Goal: Task Accomplishment & Management: Manage account settings

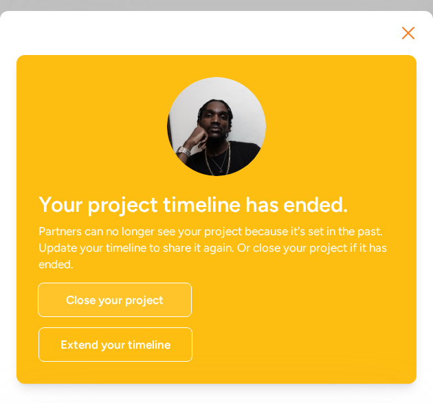
click at [169, 305] on div "Close your project" at bounding box center [115, 300] width 154 height 34
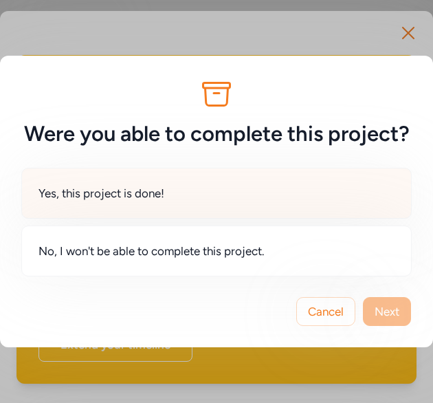
click at [304, 173] on div "Yes, this project is done!" at bounding box center [216, 193] width 391 height 51
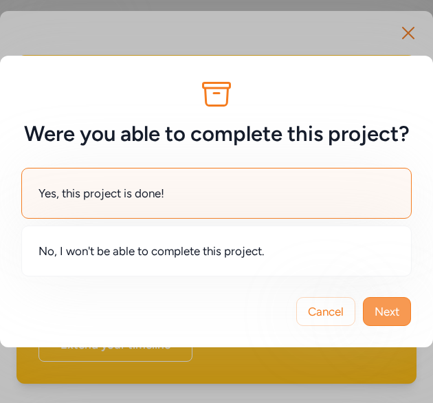
click at [395, 305] on span "Next" at bounding box center [387, 311] width 25 height 17
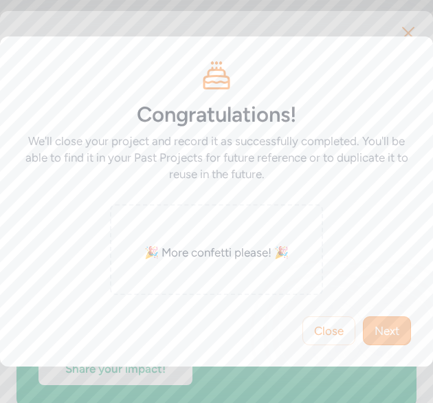
click at [382, 329] on span "Next" at bounding box center [387, 330] width 25 height 17
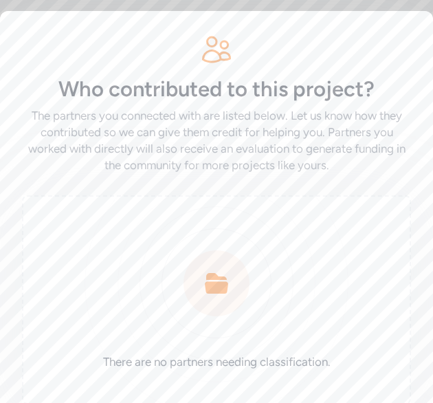
scroll to position [94, 0]
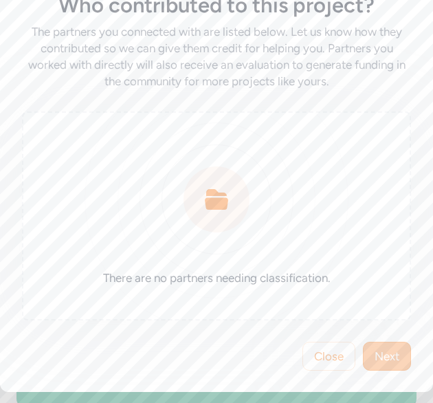
click at [377, 348] on span "Next" at bounding box center [387, 356] width 25 height 17
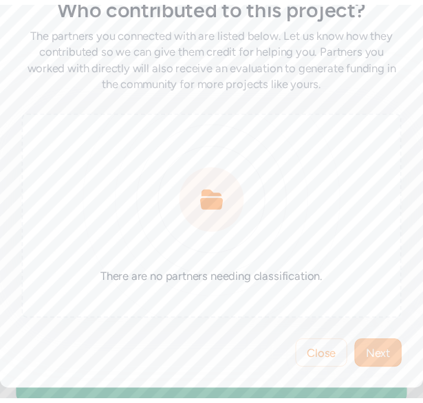
scroll to position [0, 0]
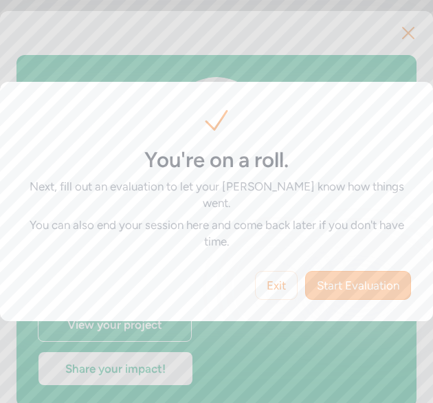
click at [362, 277] on span "Start Evaluation" at bounding box center [358, 285] width 83 height 17
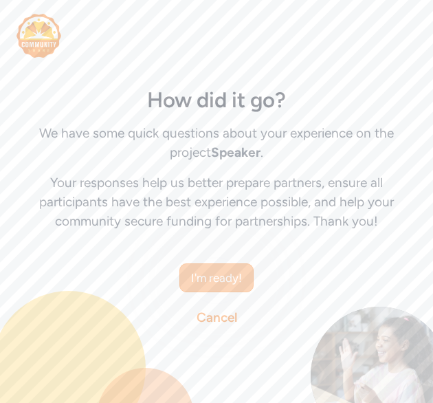
click at [242, 265] on button "I'm ready!" at bounding box center [216, 277] width 74 height 29
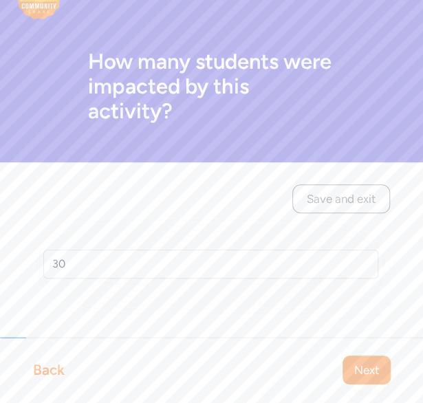
scroll to position [45, 0]
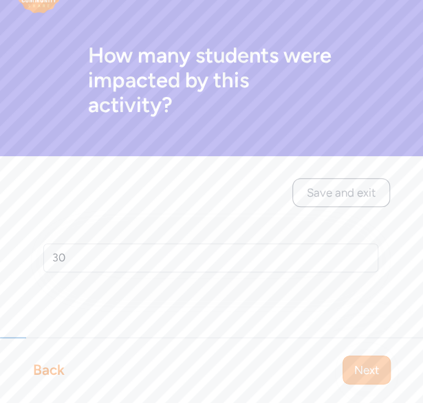
click at [360, 365] on span "Next" at bounding box center [366, 370] width 25 height 17
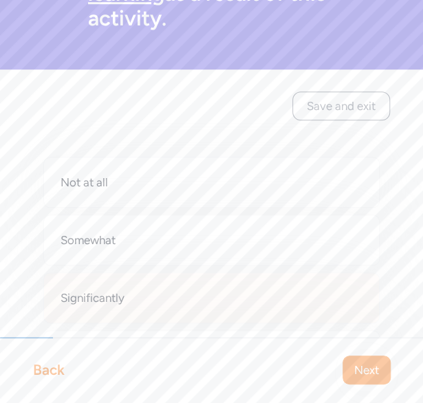
scroll to position [241, 0]
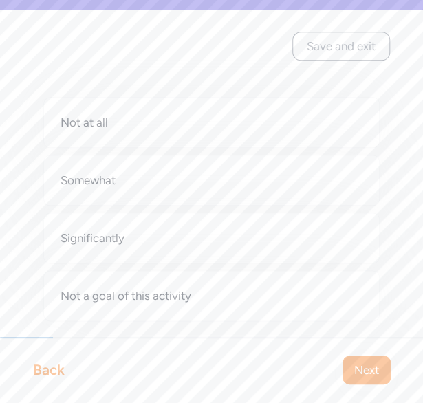
click at [338, 265] on div "Not at all Somewhat Significantly Not a goal of this activity" at bounding box center [211, 209] width 335 height 223
click at [340, 259] on div "Significantly" at bounding box center [211, 237] width 336 height 51
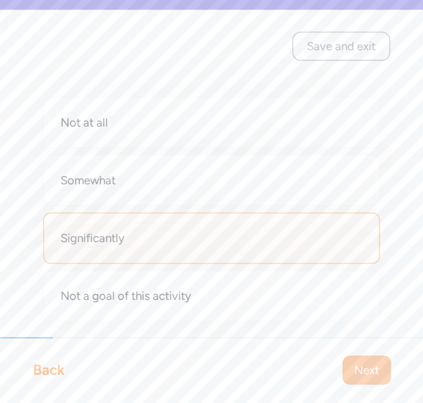
click at [362, 367] on span "Next" at bounding box center [366, 370] width 25 height 17
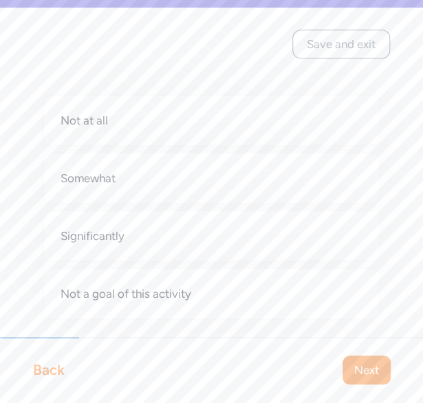
scroll to position [263, 0]
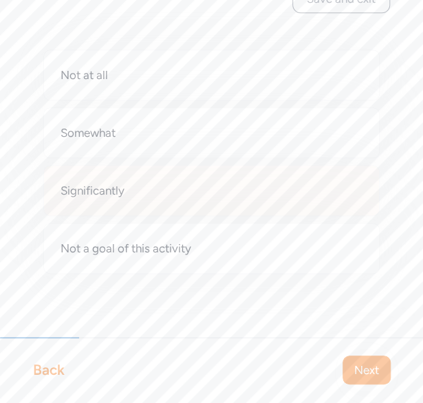
click at [342, 211] on div "Significantly" at bounding box center [211, 190] width 336 height 51
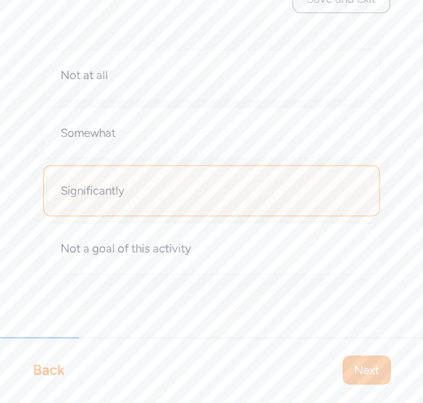
click at [374, 369] on span "Next" at bounding box center [366, 370] width 25 height 17
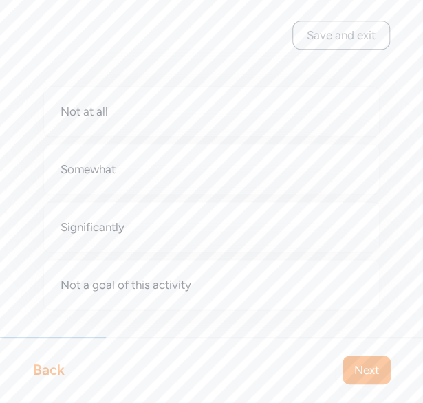
scroll to position [311, 0]
